Goal: Transaction & Acquisition: Purchase product/service

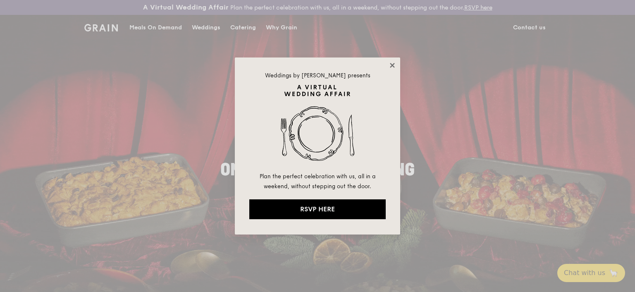
click at [392, 66] on icon at bounding box center [392, 65] width 5 height 5
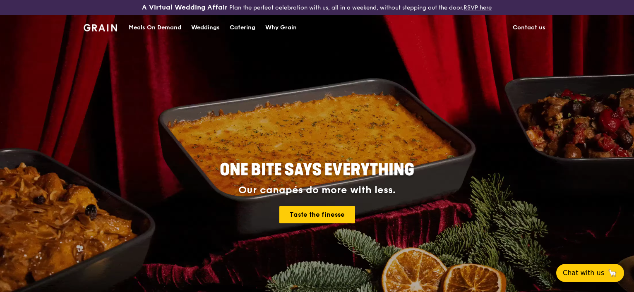
click at [242, 25] on div "Catering" at bounding box center [243, 27] width 26 height 25
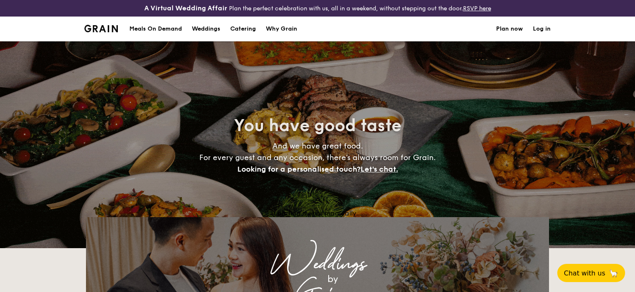
select select
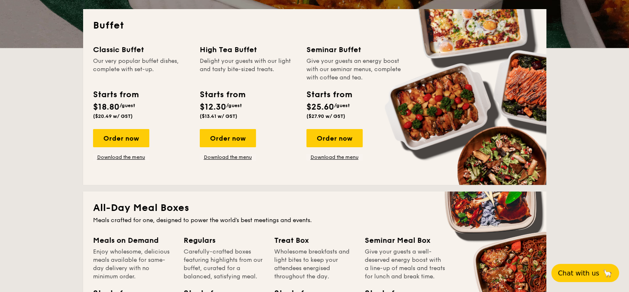
scroll to position [207, 0]
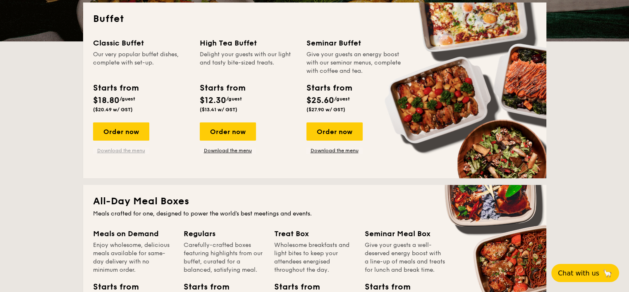
click at [130, 151] on link "Download the menu" at bounding box center [121, 150] width 56 height 7
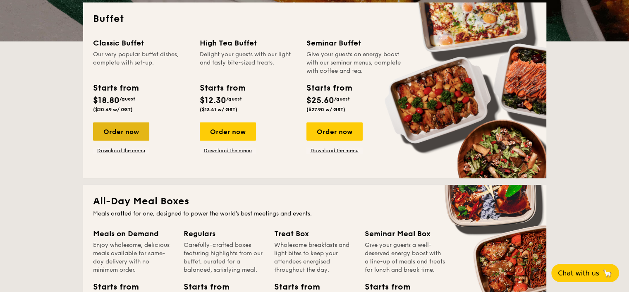
click at [128, 136] on div "Order now" at bounding box center [121, 131] width 56 height 18
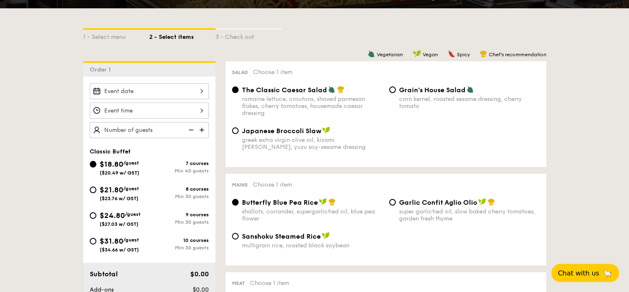
scroll to position [207, 0]
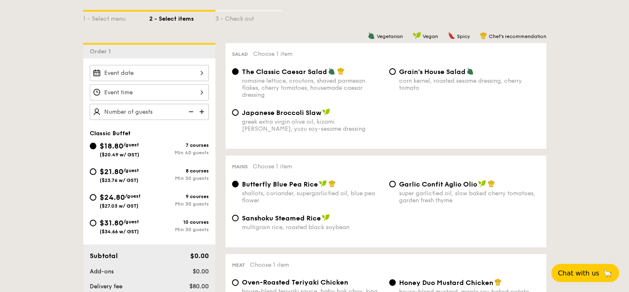
click at [111, 195] on span "$24.80" at bounding box center [112, 197] width 25 height 9
click at [96, 195] on input "$24.80 /guest ($27.03 w/ GST) 9 courses Min 30 guests" at bounding box center [93, 197] width 7 height 7
radio input "true"
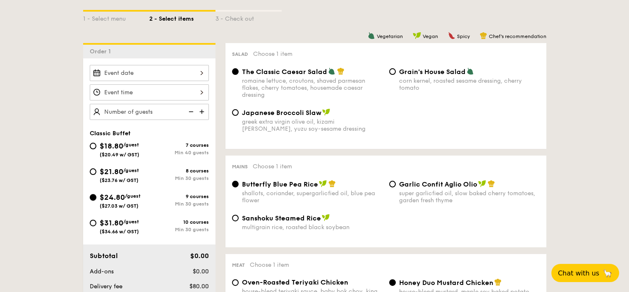
radio input "true"
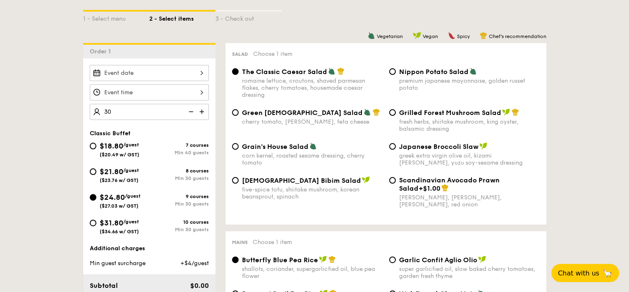
type input "30 guests"
click at [148, 130] on div "Classic Buffet" at bounding box center [149, 133] width 119 height 7
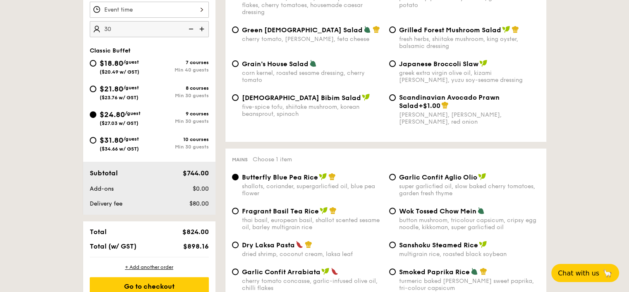
scroll to position [372, 0]
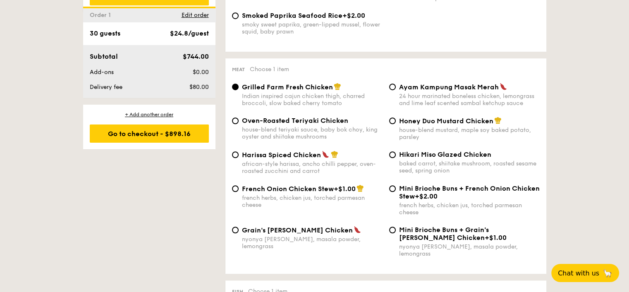
scroll to position [621, 0]
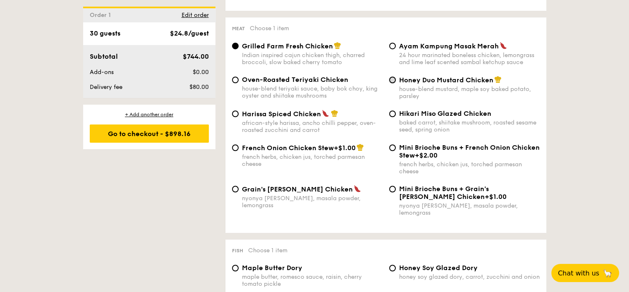
click at [391, 83] on input "Honey Duo Mustard Chicken house-blend mustard, maple soy baked potato, parsley" at bounding box center [392, 80] width 7 height 7
radio input "true"
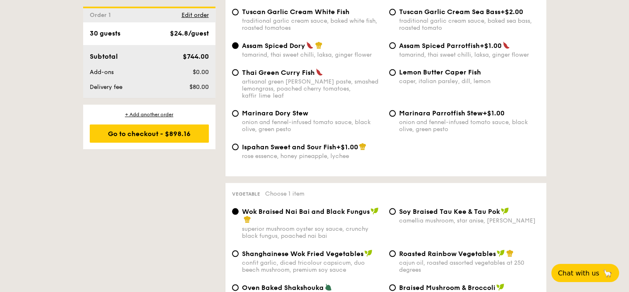
scroll to position [1034, 0]
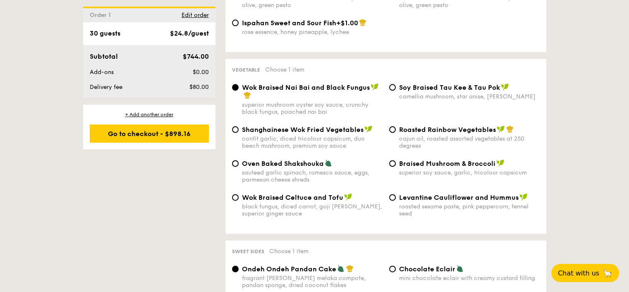
click at [396, 125] on div "Roasted Rainbow Vegetables cajun oil, roasted assorted vegetables at 250 degrees" at bounding box center [464, 137] width 157 height 24
click at [394, 127] on input "Roasted Rainbow Vegetables cajun oil, roasted assorted vegetables at 250 degrees" at bounding box center [392, 129] width 7 height 7
radio input "true"
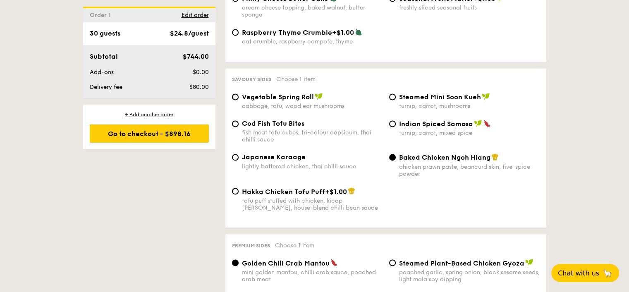
scroll to position [1448, 0]
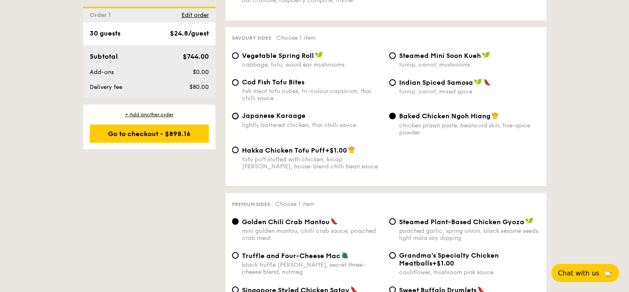
click at [237, 117] on input "Japanese Karaage lightly battered chicken, thai chilli sauce" at bounding box center [235, 116] width 7 height 7
radio input "true"
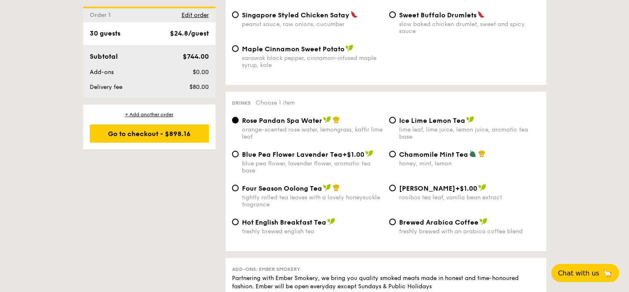
scroll to position [1738, 0]
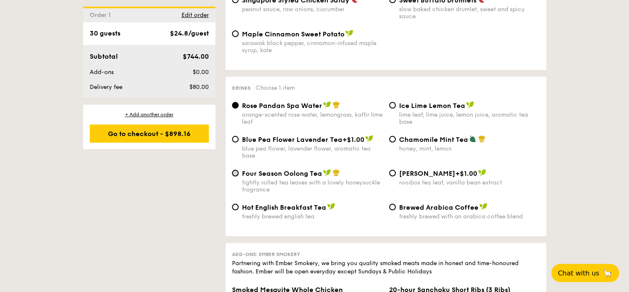
click at [235, 176] on input "Four Season Oolong Tea tightly rolled tea leaves with a lovely honeysuckle frag…" at bounding box center [235, 173] width 7 height 7
radio input "true"
click at [238, 110] on div "Rose Pandan Spa Water orange-scented rose water, lemongrass, kaffir lime leaf" at bounding box center [307, 113] width 157 height 24
click at [234, 109] on input "Rose Pandan Spa Water orange-scented rose water, lemongrass, kaffir lime leaf" at bounding box center [235, 105] width 7 height 7
radio input "true"
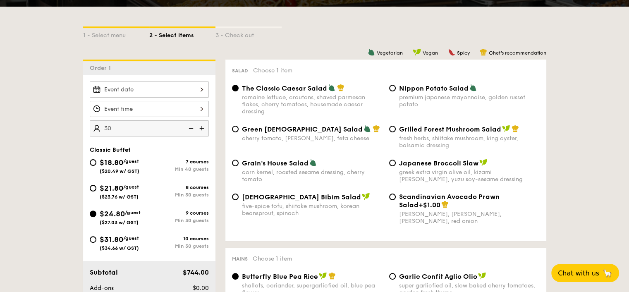
scroll to position [207, 0]
